Goal: Find contact information

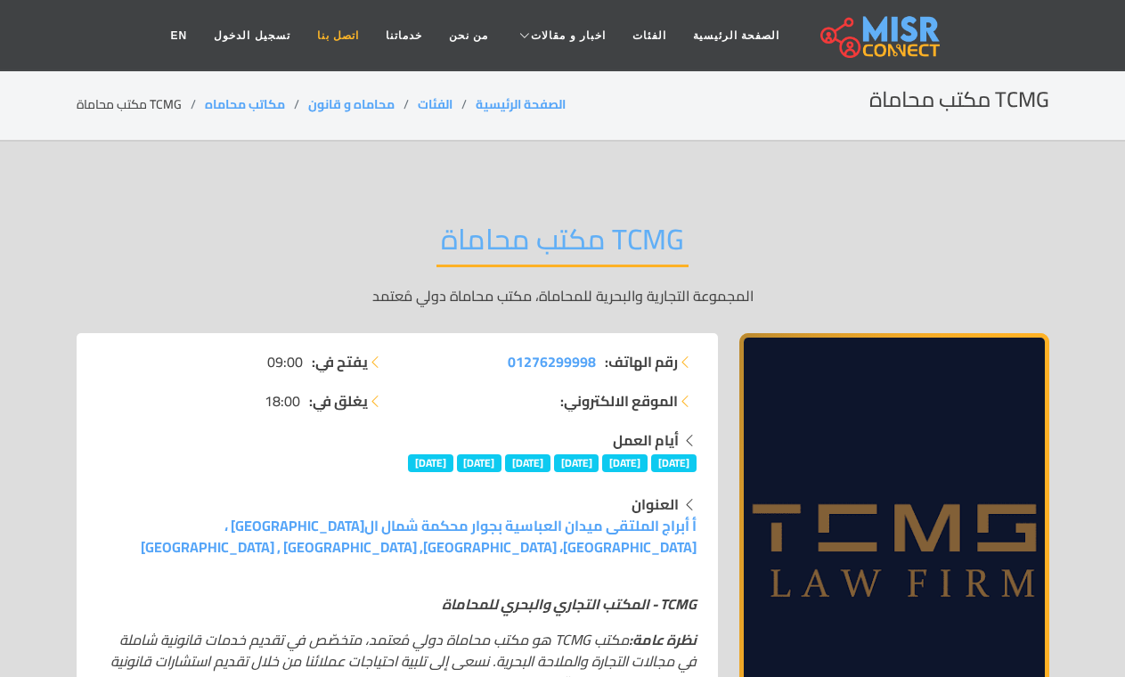
click at [361, 30] on link "اتصل بنا" at bounding box center [338, 36] width 69 height 34
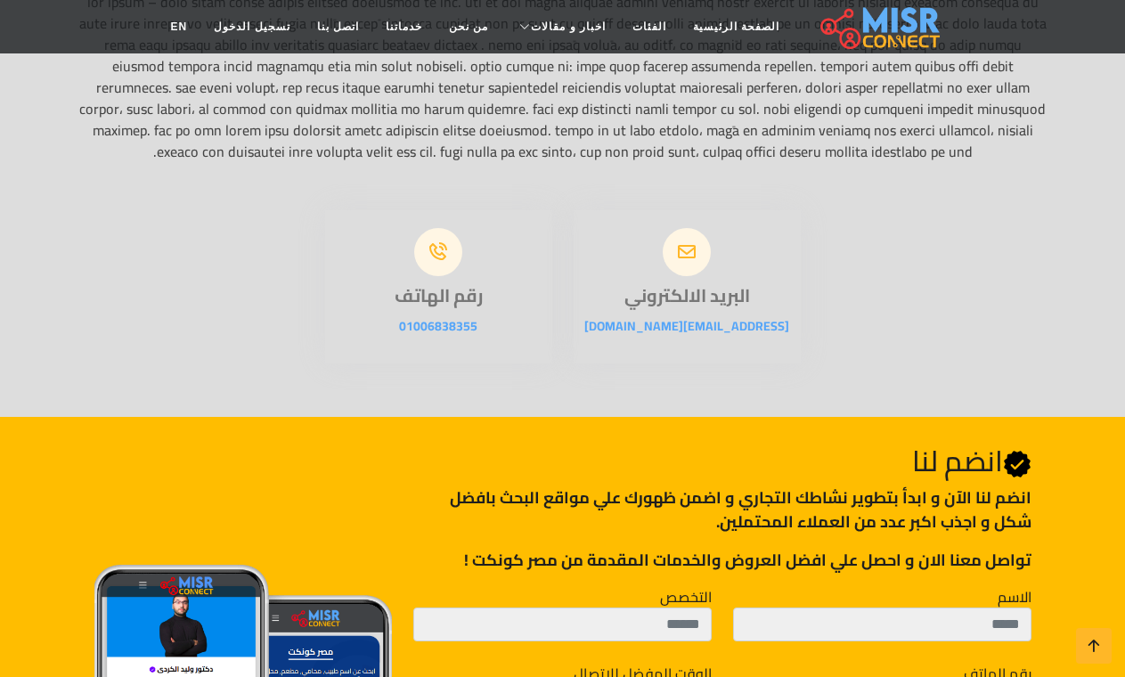
scroll to position [267, 0]
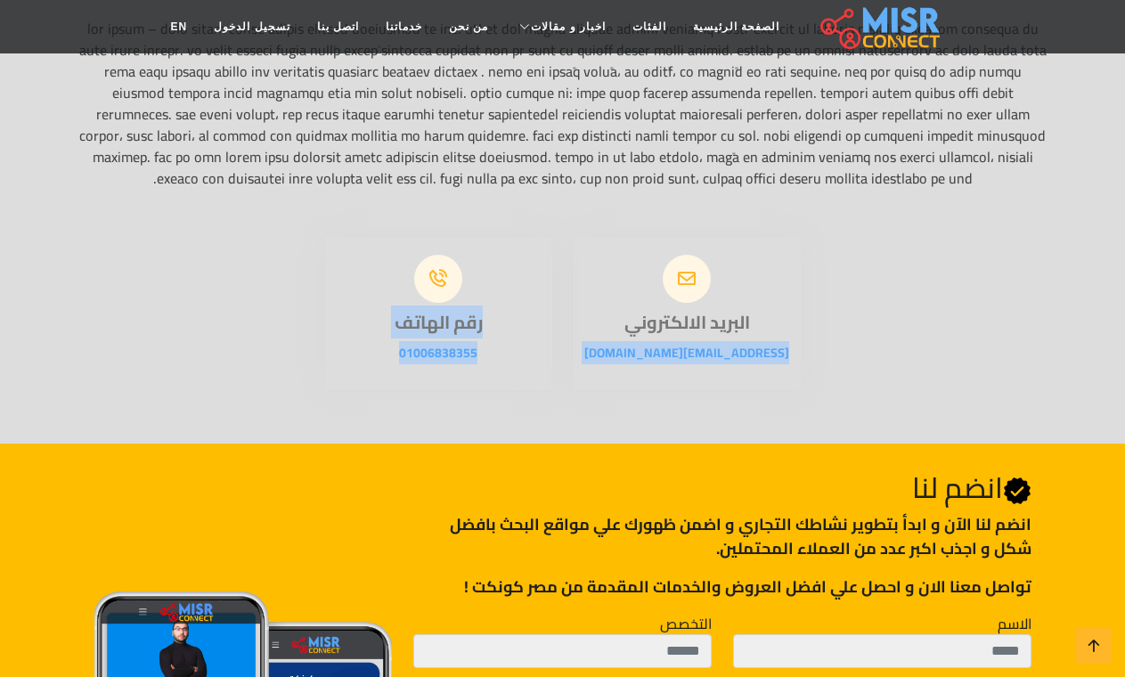
drag, startPoint x: 782, startPoint y: 377, endPoint x: 372, endPoint y: 389, distance: 409.8
click at [372, 389] on div "البريد الالكتروني [EMAIL_ADDRESS][DOMAIN_NAME] رقم الهاتف 01006838355" at bounding box center [562, 303] width 497 height 175
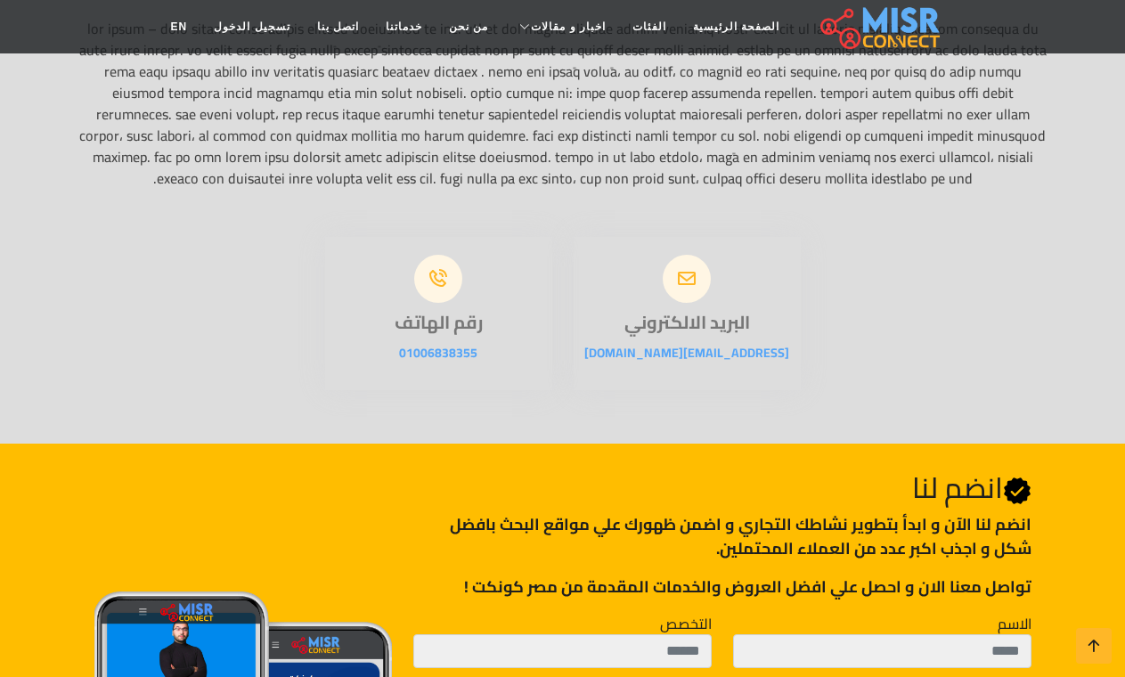
drag, startPoint x: 379, startPoint y: 389, endPoint x: 927, endPoint y: 337, distance: 550.2
click at [927, 337] on div "البريد الالكتروني [EMAIL_ADDRESS][DOMAIN_NAME] رقم الهاتف 01006838355" at bounding box center [563, 303] width 994 height 175
drag, startPoint x: 783, startPoint y: 368, endPoint x: 614, endPoint y: 370, distance: 168.3
click at [614, 363] on p "[EMAIL_ADDRESS][DOMAIN_NAME]" at bounding box center [686, 352] width 227 height 21
copy link "[EMAIL_ADDRESS][DOMAIN_NAME]"
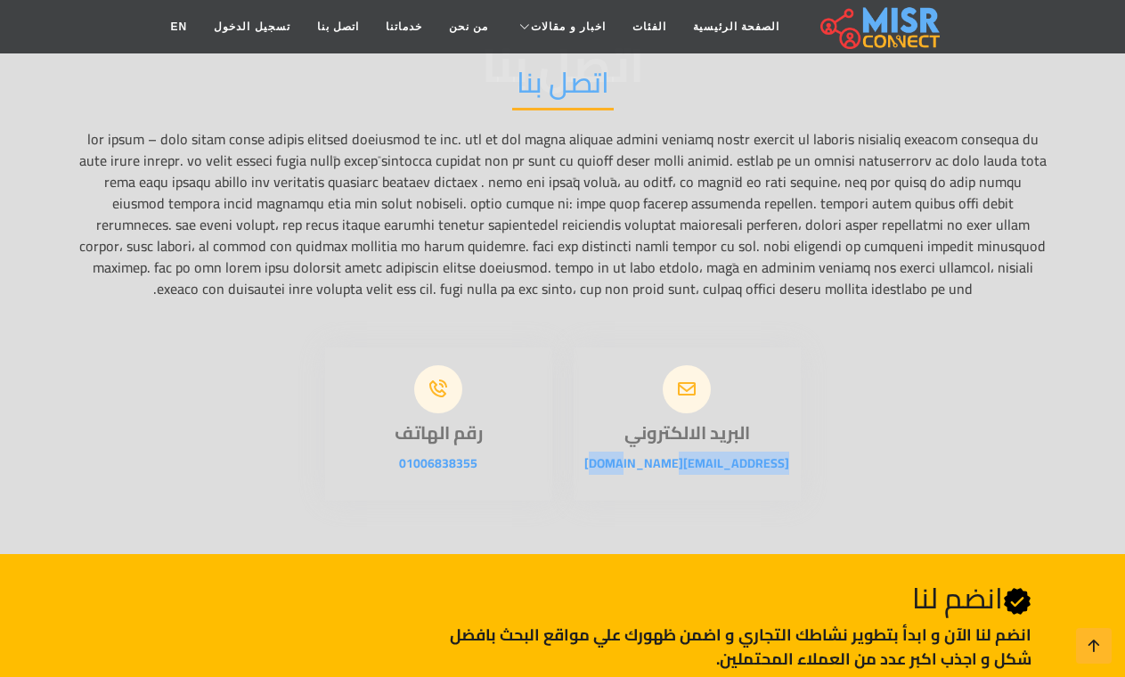
scroll to position [0, 0]
